Goal: Task Accomplishment & Management: Manage account settings

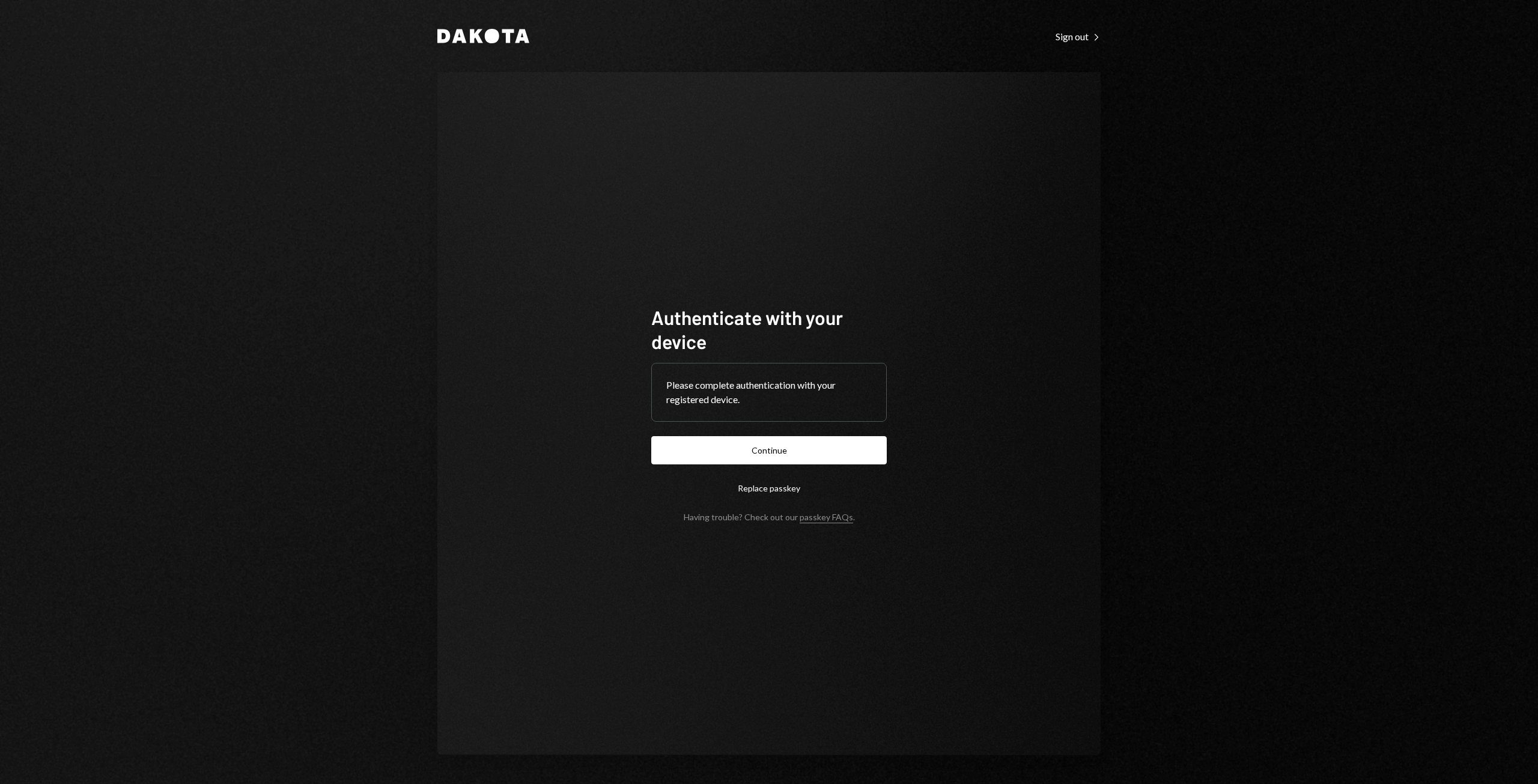
click at [754, 453] on button "Continue" at bounding box center [769, 450] width 235 height 29
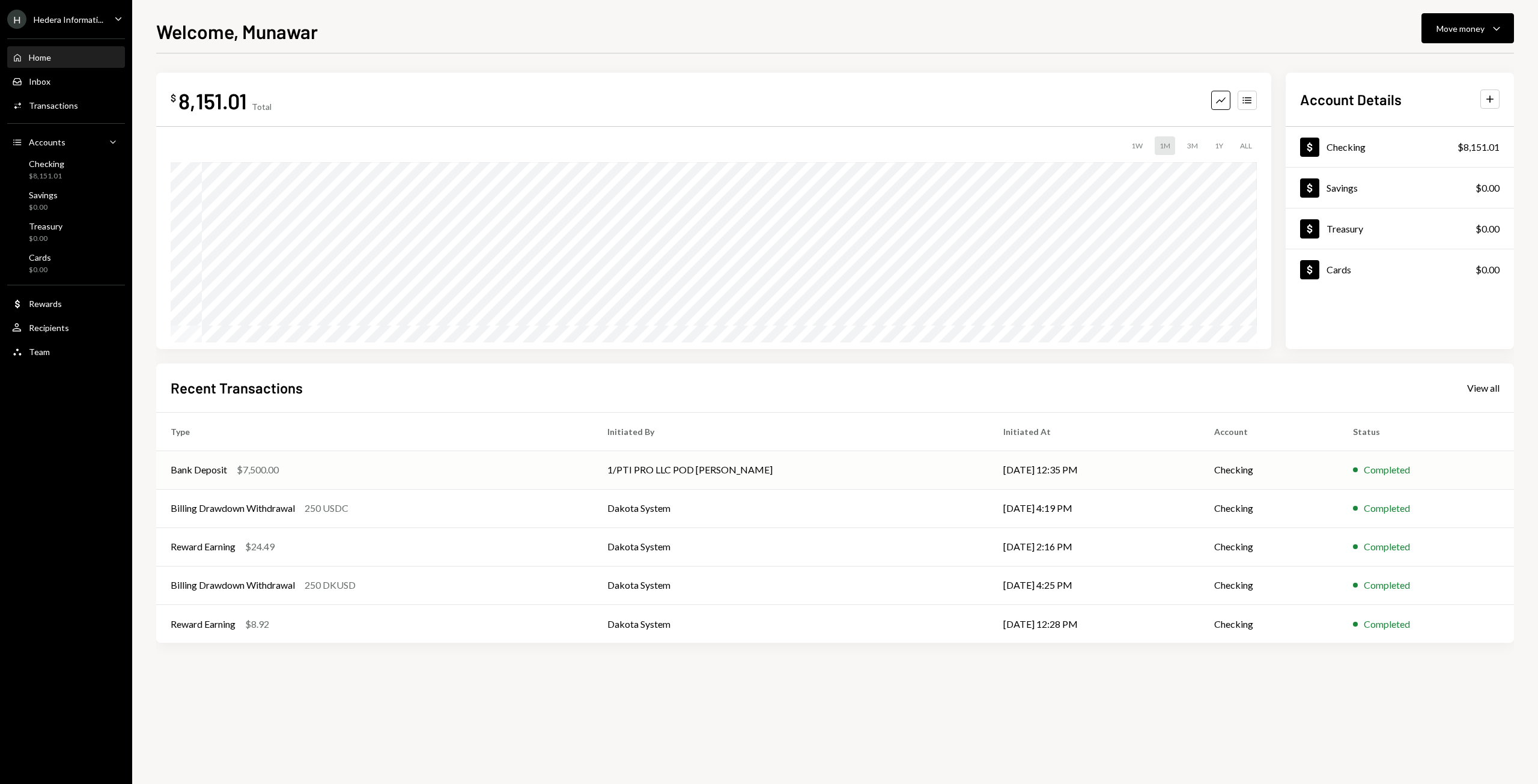
click at [694, 466] on td "1/PTI PRO LLC POD [PERSON_NAME]" at bounding box center [791, 469] width 396 height 38
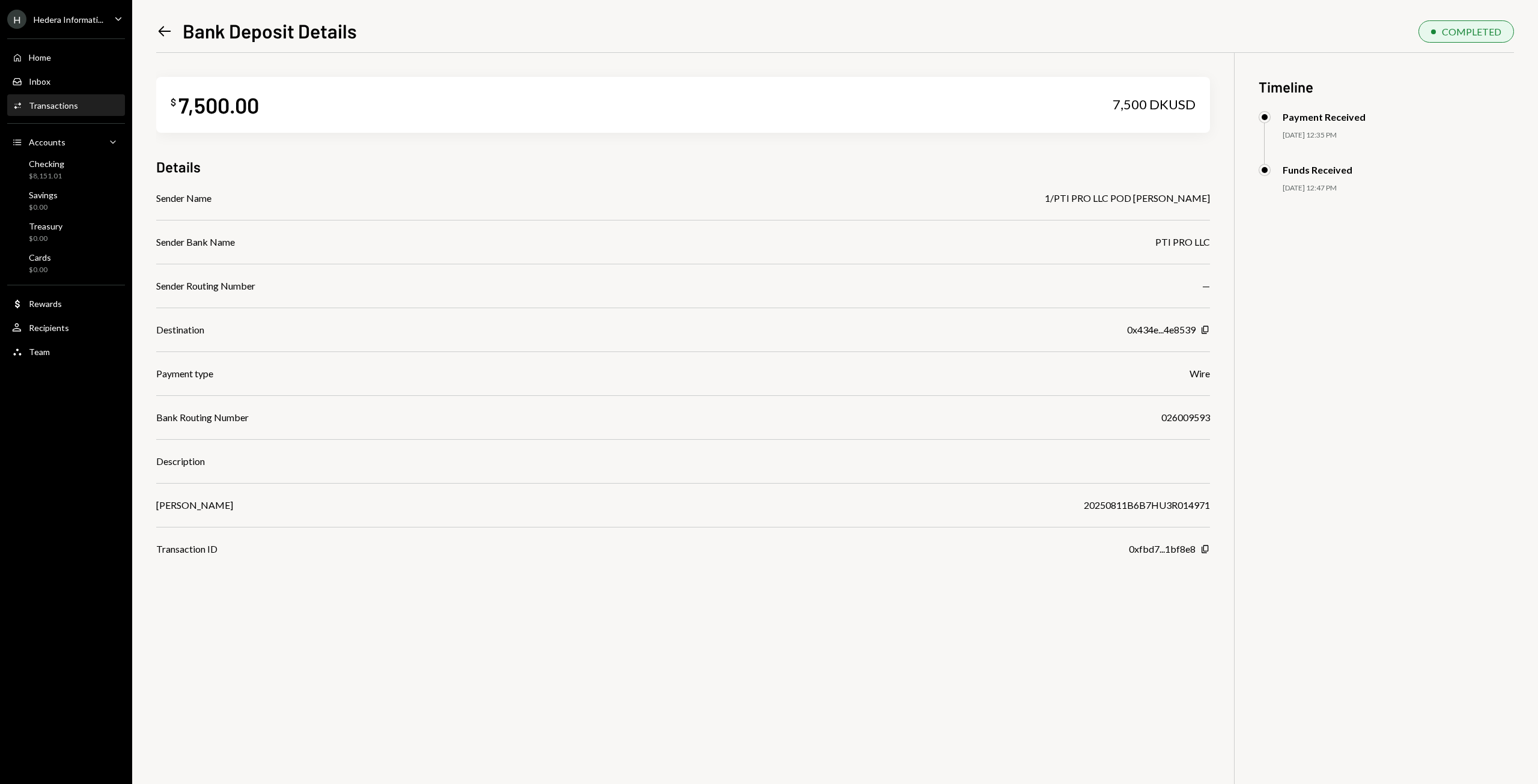
click at [76, 27] on div "H Hedera Informati..." at bounding box center [55, 19] width 96 height 19
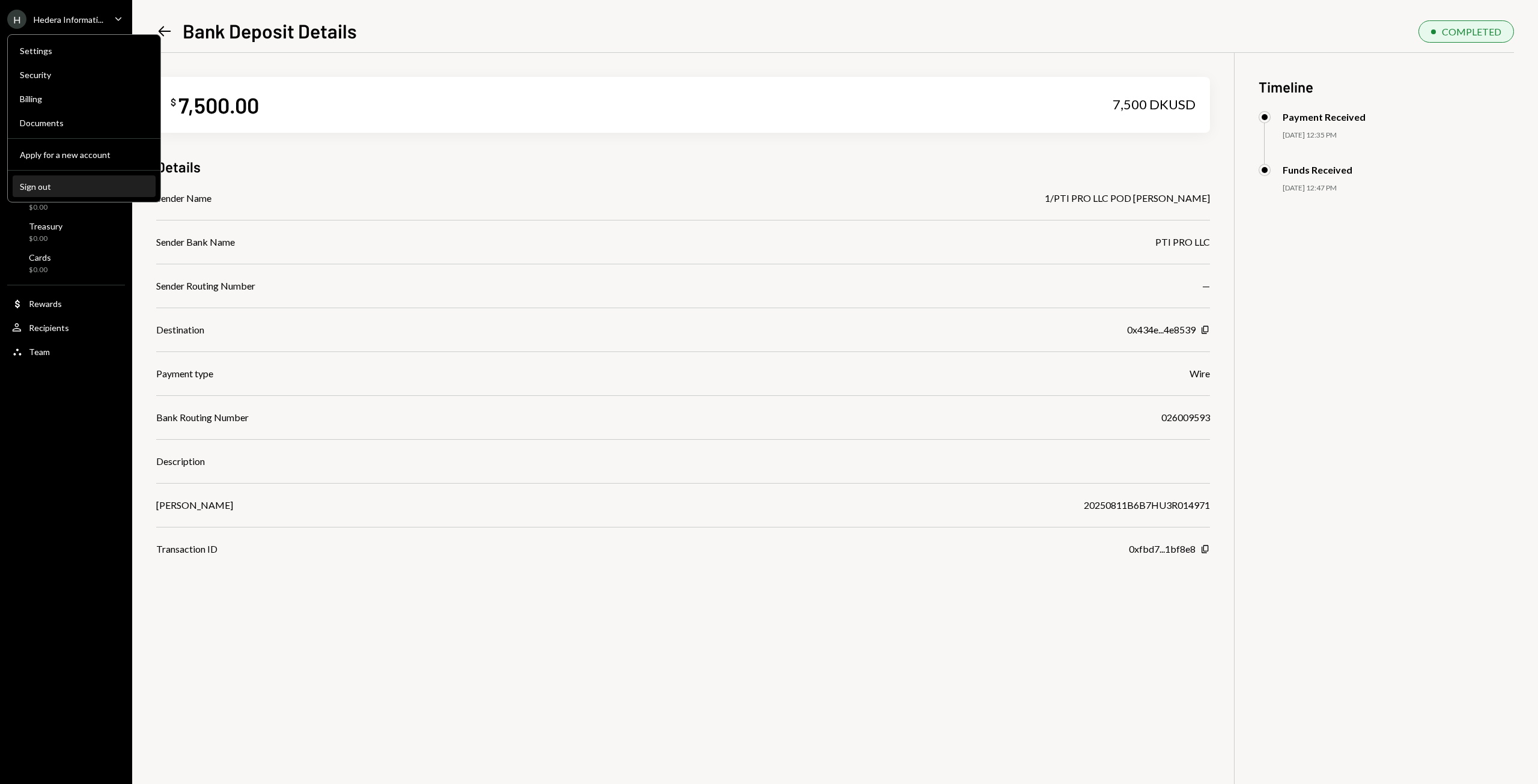
click at [29, 192] on button "Sign out" at bounding box center [84, 187] width 143 height 22
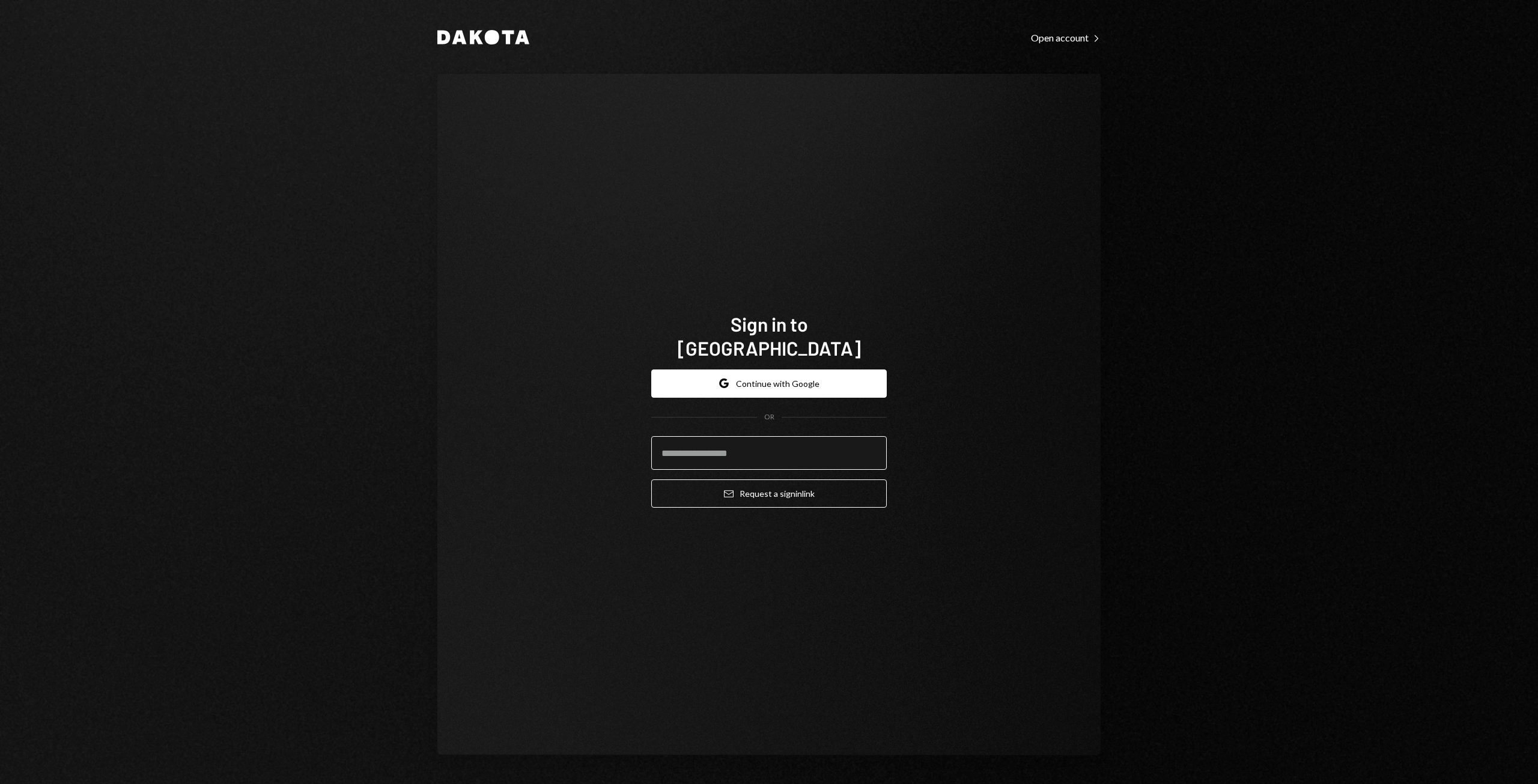
click at [690, 436] on input "email" at bounding box center [769, 453] width 235 height 33
type input "*"
type input "**********"
click at [728, 489] on icon "Email" at bounding box center [729, 494] width 10 height 10
